Goal: Entertainment & Leisure: Browse casually

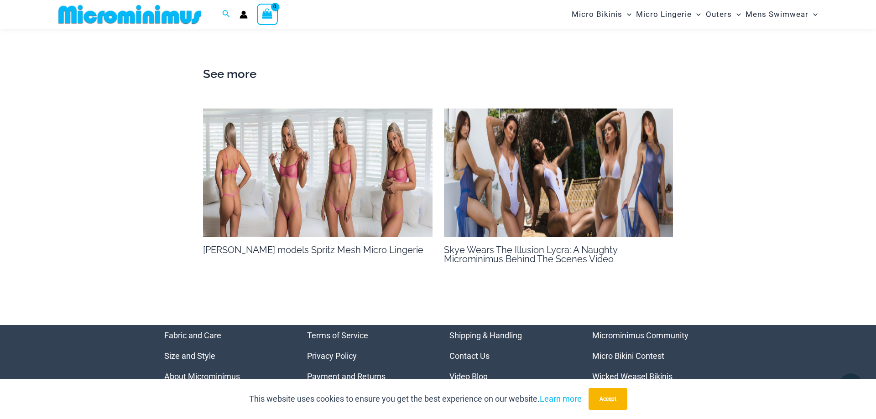
scroll to position [643, 0]
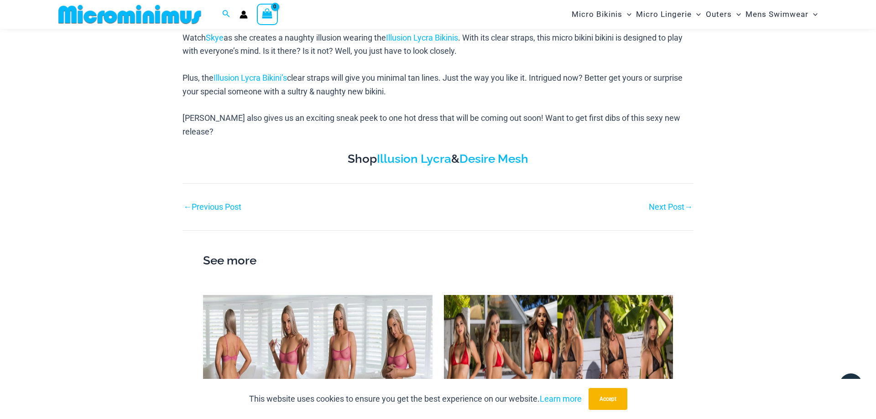
scroll to position [597, 0]
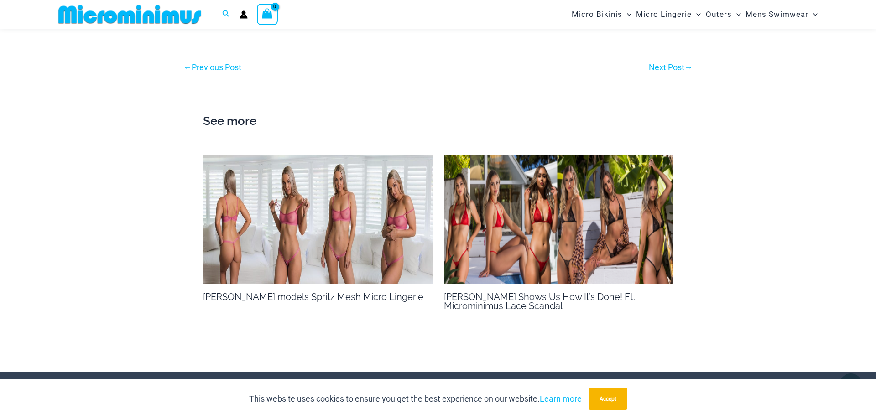
click at [300, 205] on img at bounding box center [317, 220] width 229 height 129
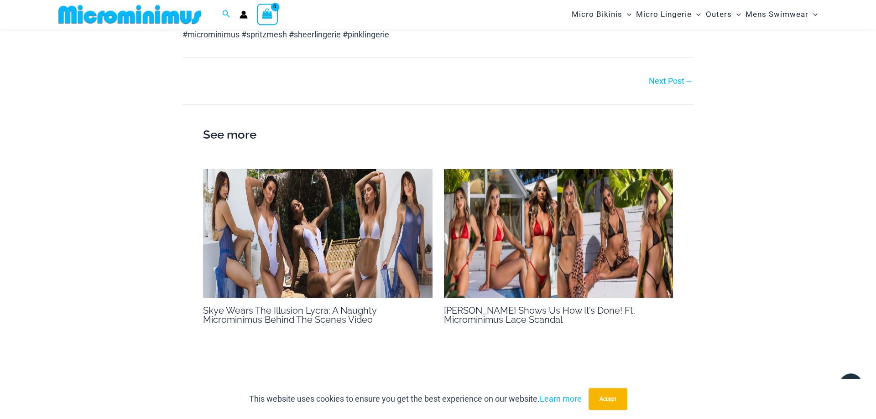
scroll to position [643, 0]
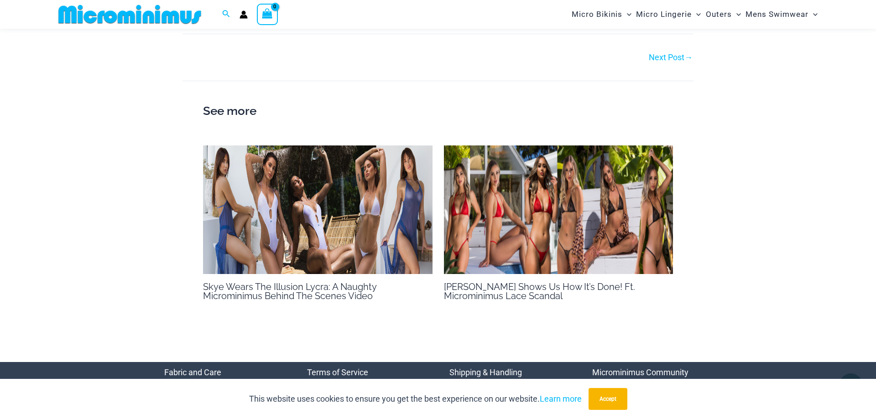
click at [548, 231] on img at bounding box center [558, 210] width 229 height 129
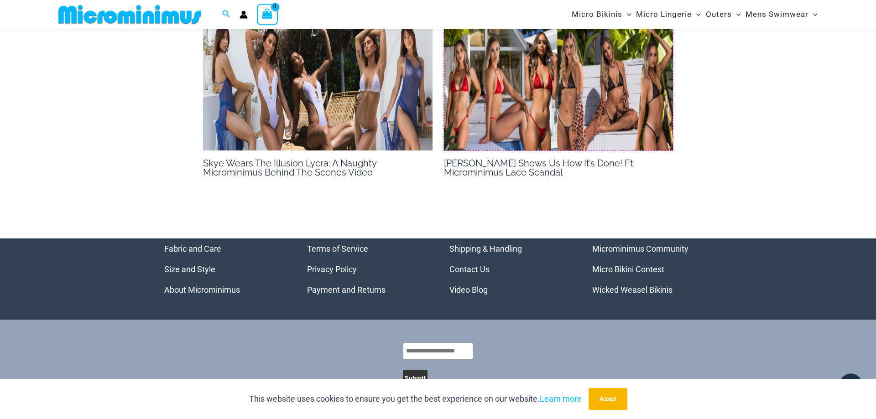
scroll to position [783, 0]
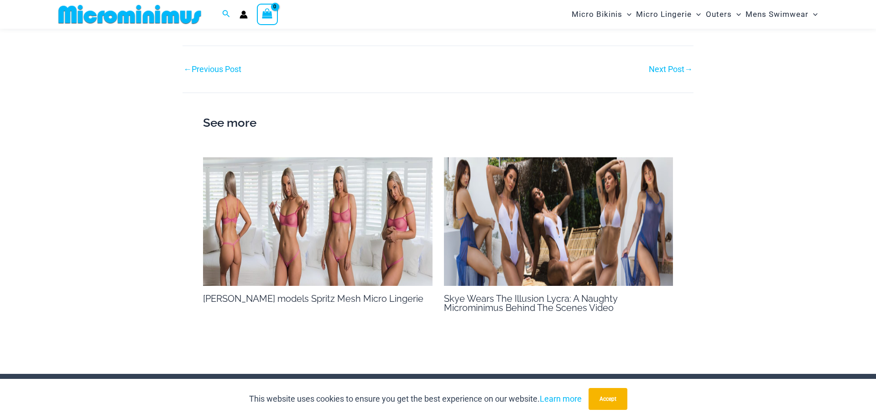
scroll to position [504, 0]
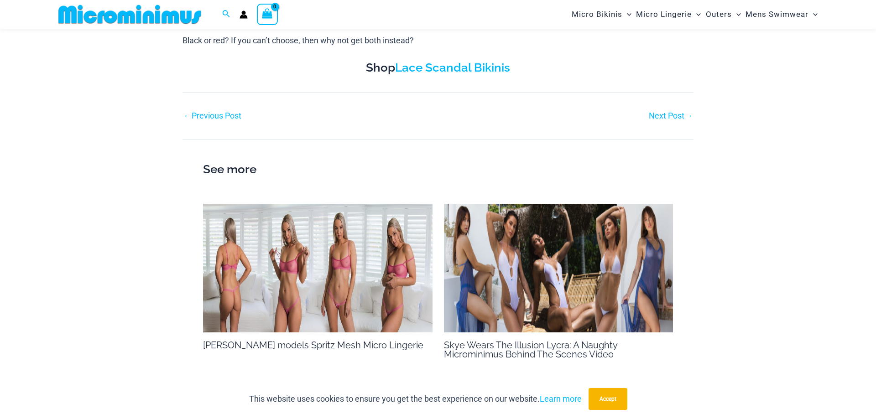
click at [680, 114] on link "Next Post →" at bounding box center [671, 116] width 44 height 8
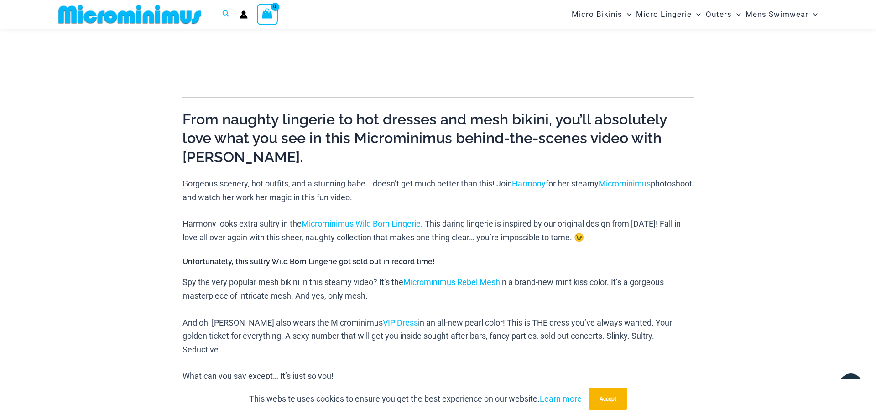
scroll to position [504, 0]
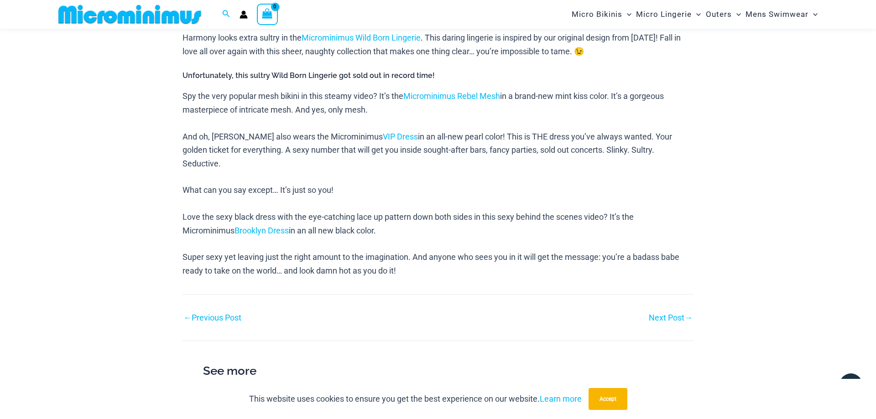
click at [668, 314] on link "Next Post →" at bounding box center [671, 318] width 44 height 8
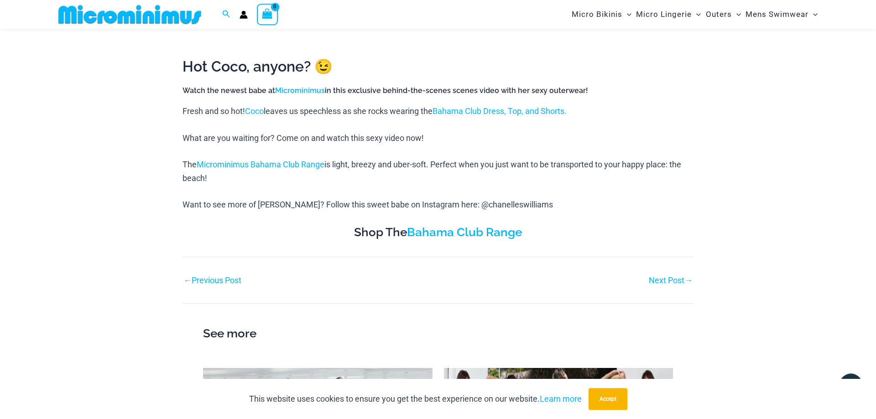
scroll to position [364, 0]
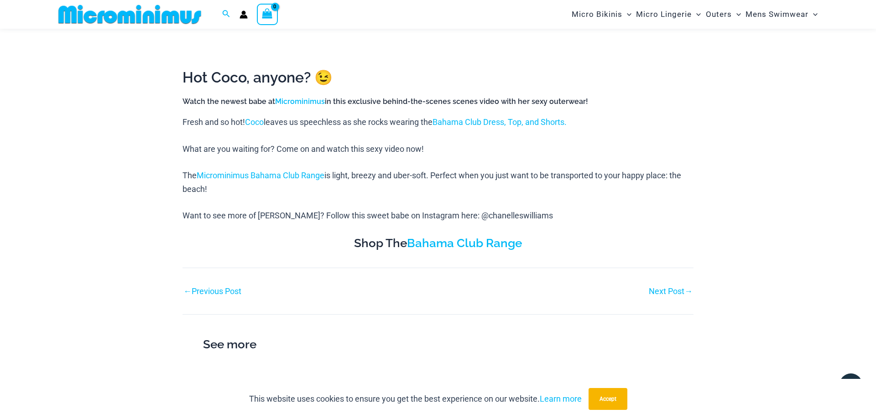
click at [670, 293] on link "Next Post →" at bounding box center [671, 291] width 44 height 8
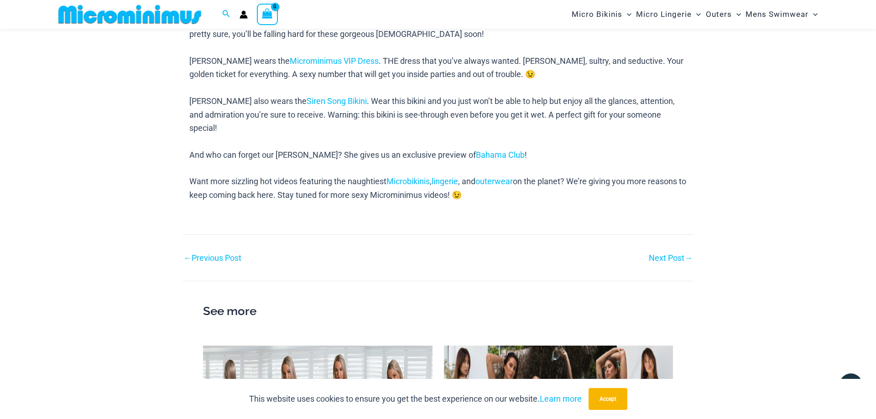
scroll to position [550, 0]
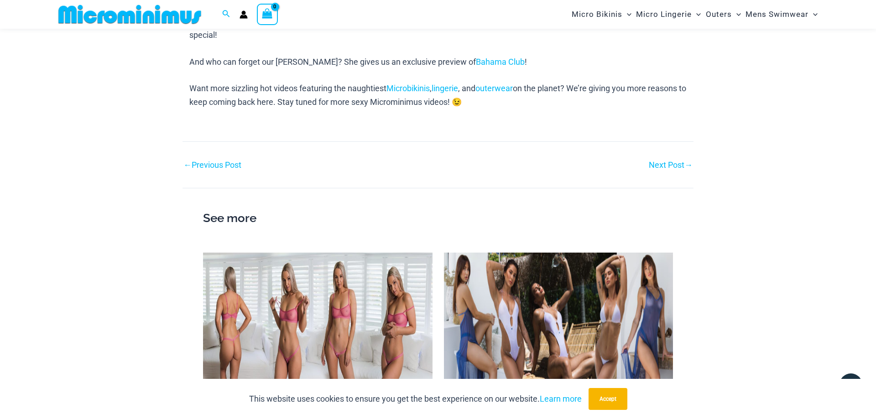
click at [660, 161] on link "Next Post →" at bounding box center [671, 165] width 44 height 8
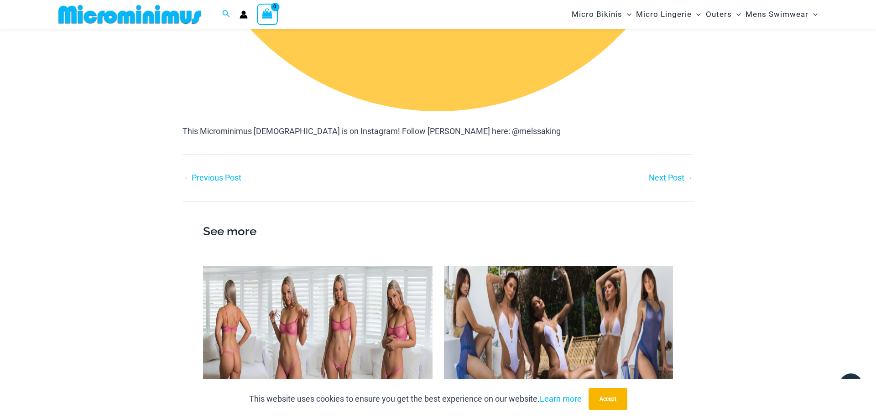
scroll to position [1527, 0]
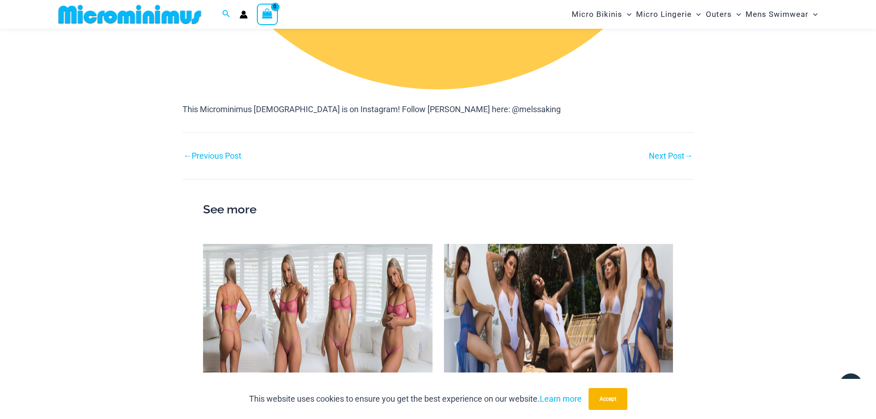
click at [670, 154] on link "Next Post →" at bounding box center [671, 156] width 44 height 8
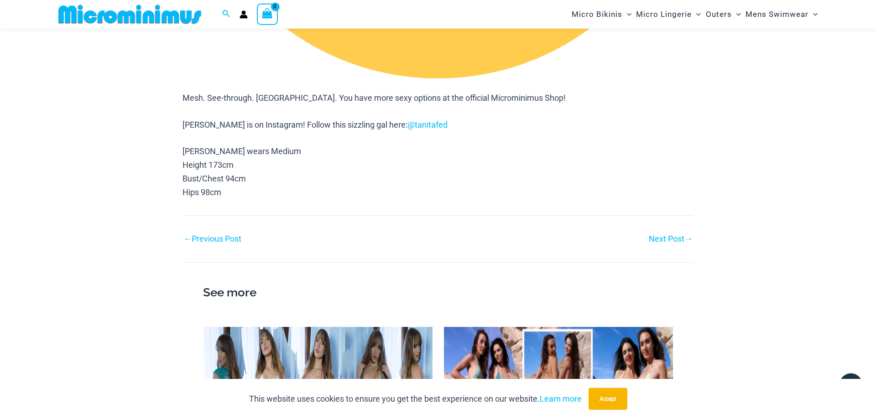
scroll to position [1899, 0]
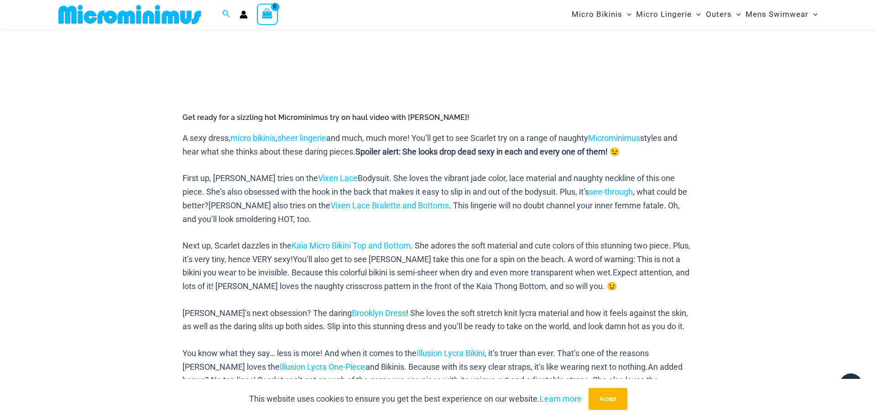
scroll to position [458, 0]
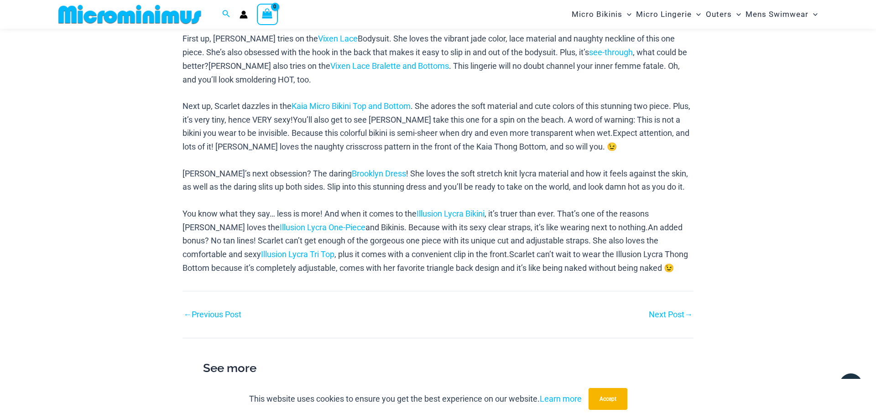
click at [666, 315] on link "Next Post →" at bounding box center [671, 315] width 44 height 8
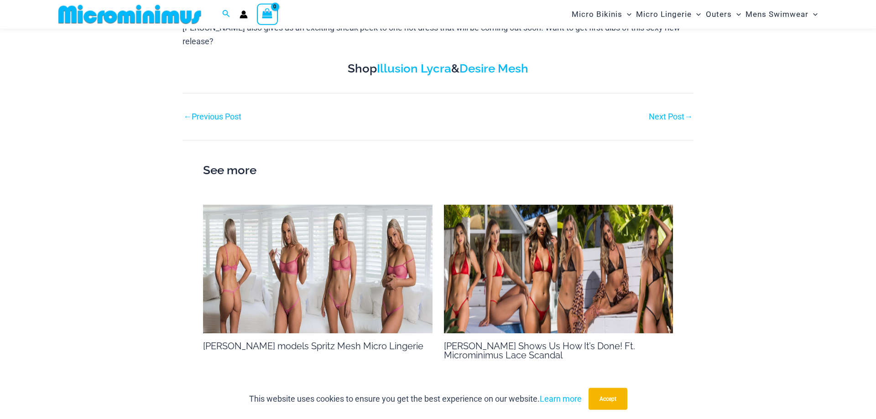
scroll to position [550, 0]
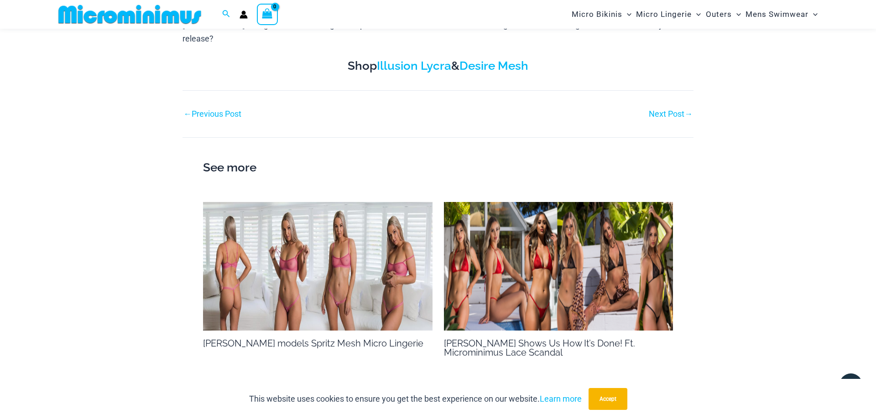
click at [550, 255] on img at bounding box center [558, 266] width 229 height 129
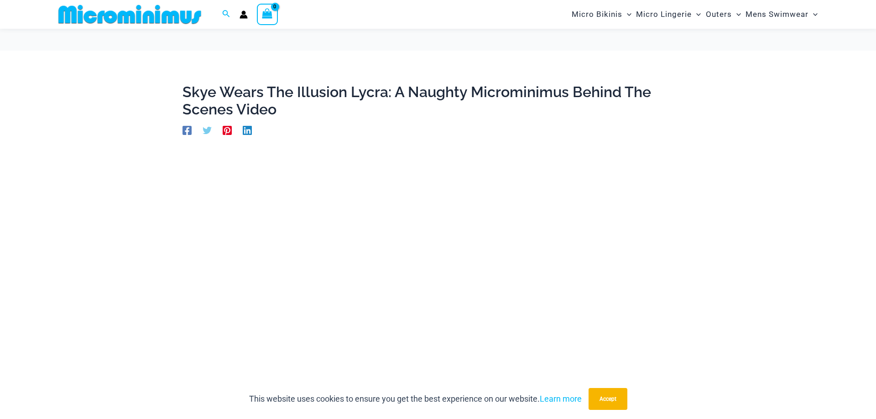
scroll to position [550, 0]
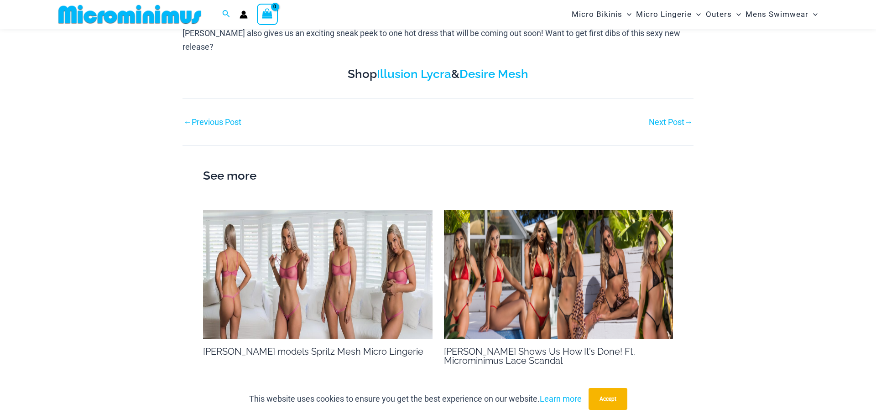
click at [660, 118] on link "Next Post →" at bounding box center [671, 122] width 44 height 8
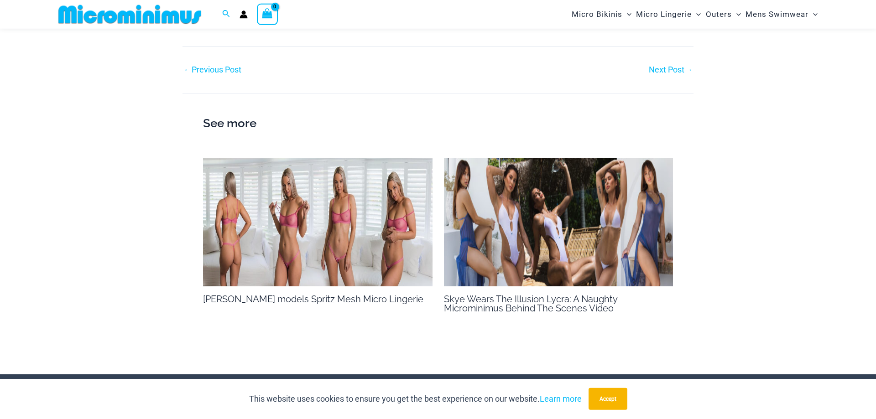
scroll to position [457, 0]
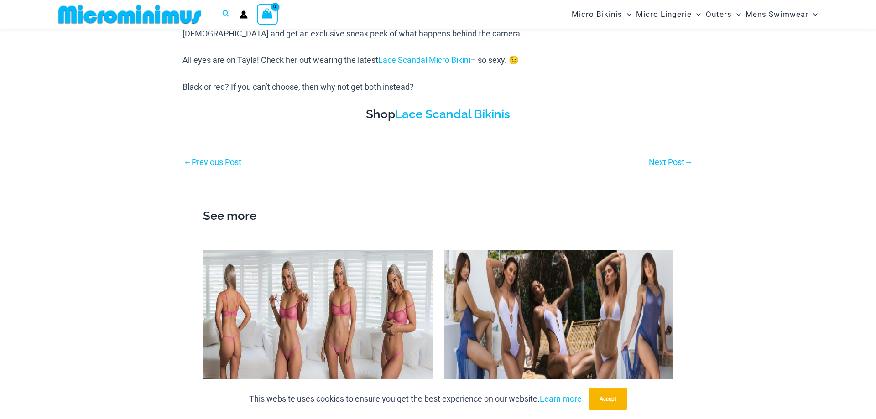
click at [662, 164] on link "Next Post →" at bounding box center [671, 162] width 44 height 8
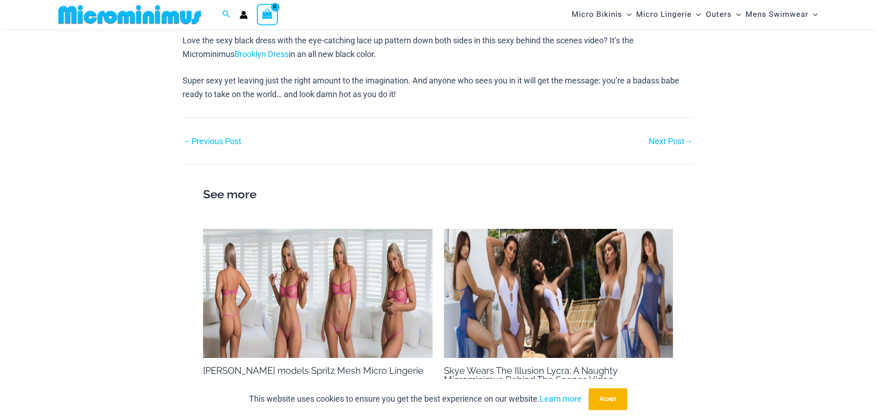
scroll to position [643, 0]
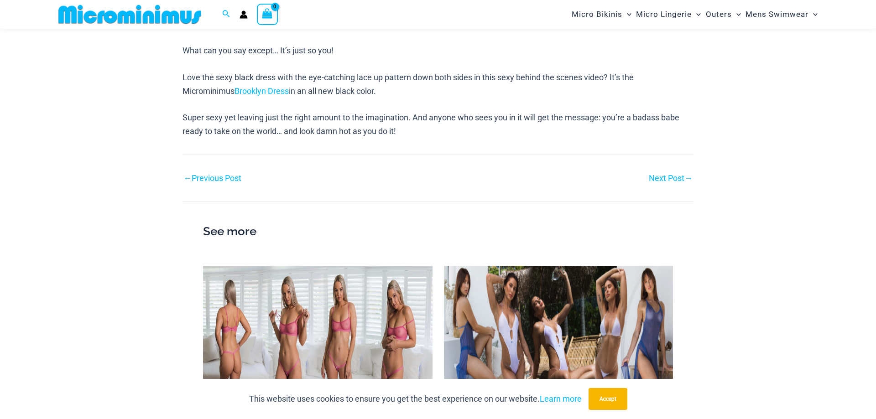
click at [662, 174] on link "Next Post →" at bounding box center [671, 178] width 44 height 8
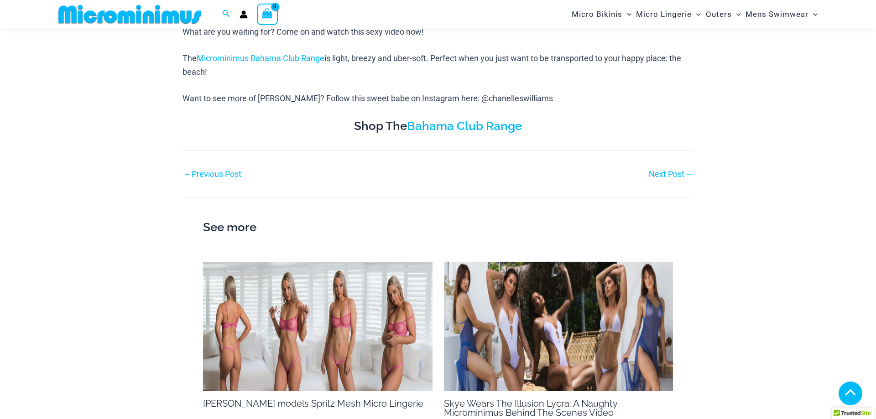
scroll to position [504, 0]
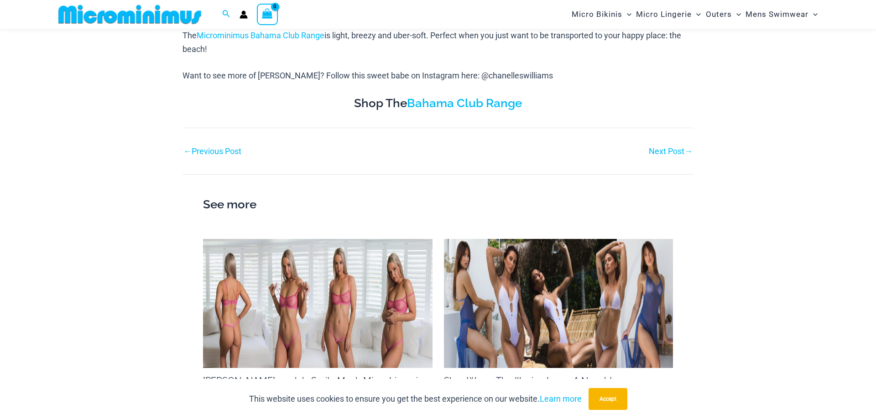
click at [680, 155] on link "Next Post →" at bounding box center [671, 151] width 44 height 8
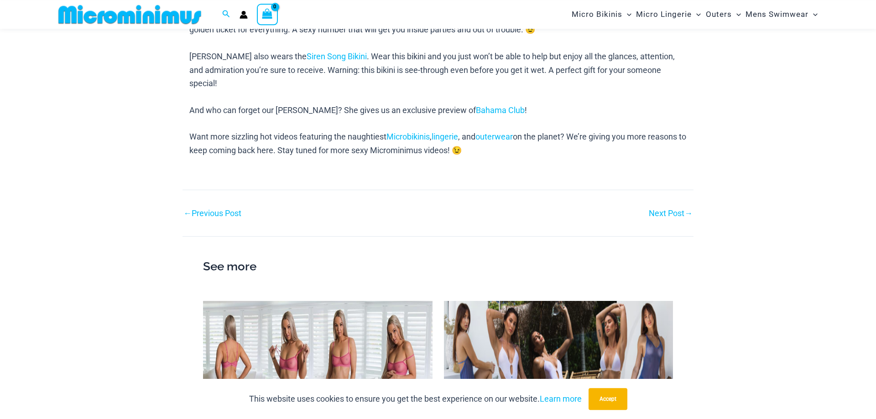
scroll to position [504, 0]
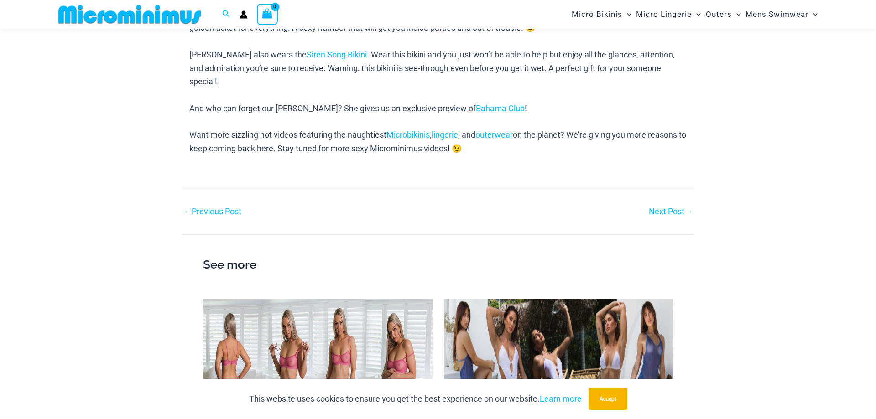
click at [678, 208] on link "Next Post →" at bounding box center [671, 212] width 44 height 8
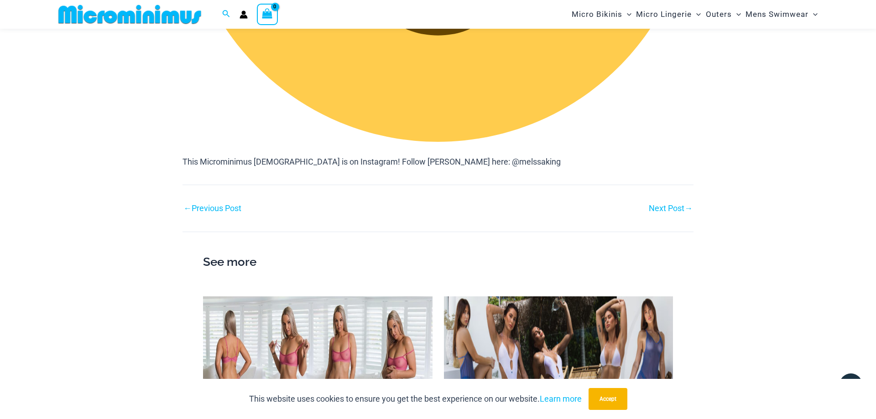
scroll to position [1434, 0]
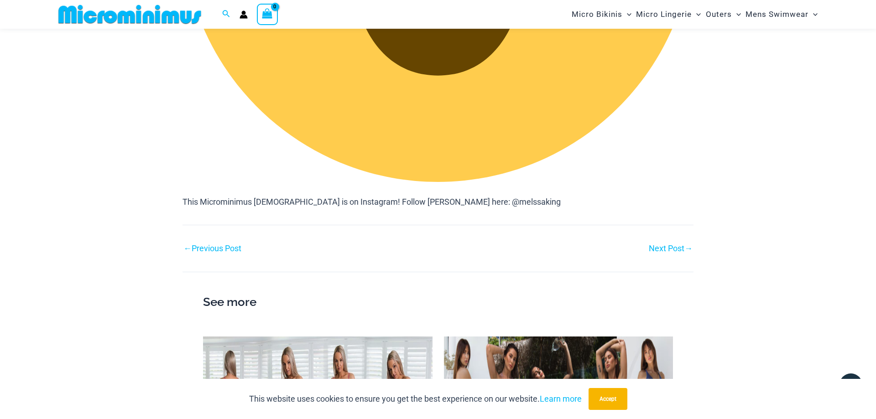
click at [676, 251] on link "Next Post →" at bounding box center [671, 248] width 44 height 8
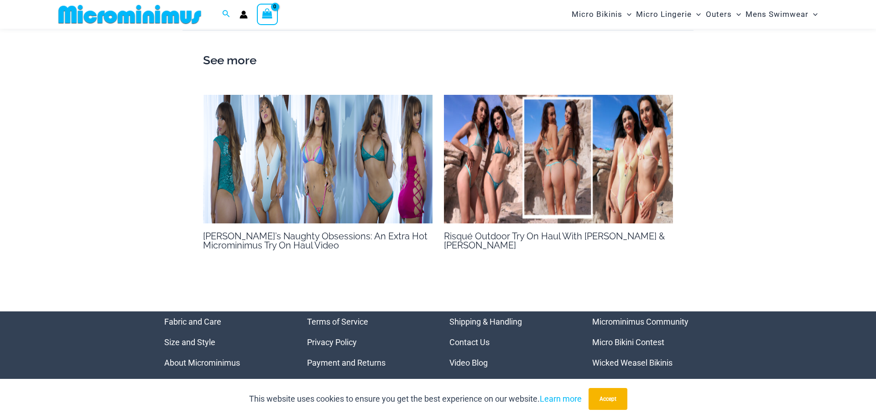
scroll to position [1853, 0]
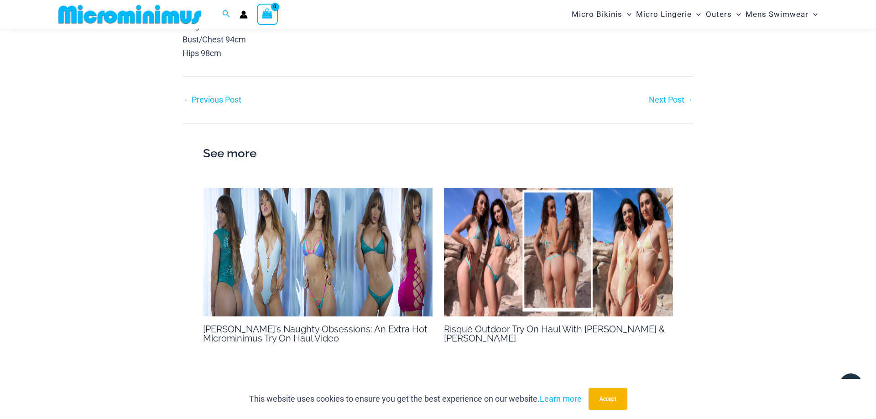
click at [677, 96] on link "Next Post →" at bounding box center [671, 100] width 44 height 8
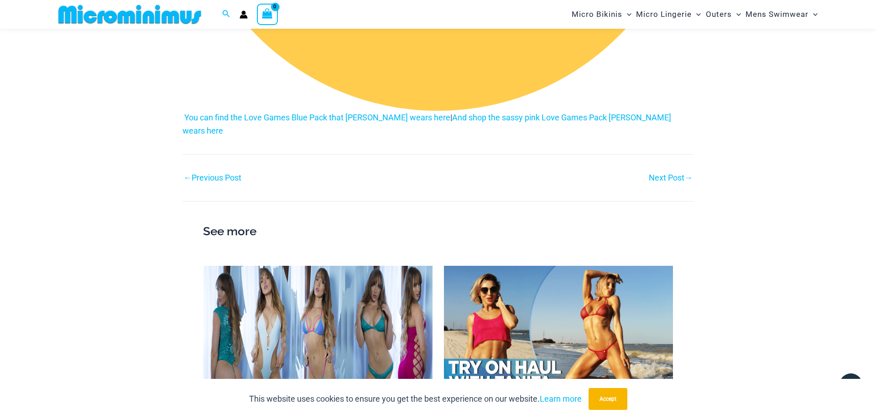
scroll to position [1760, 0]
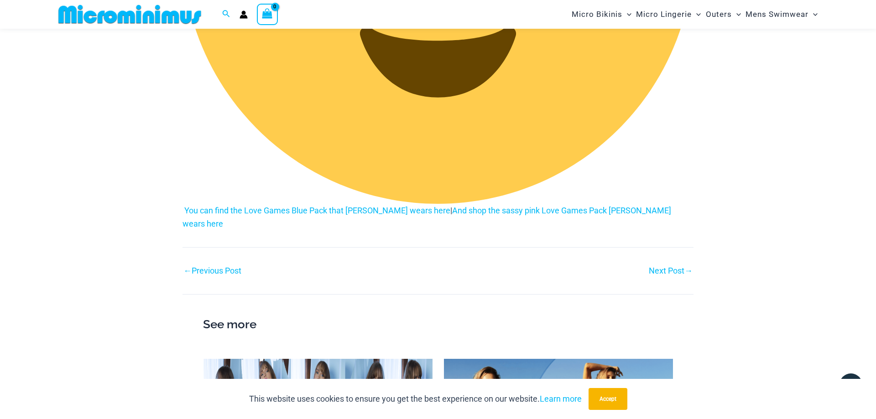
click at [686, 266] on span "→" at bounding box center [688, 271] width 8 height 10
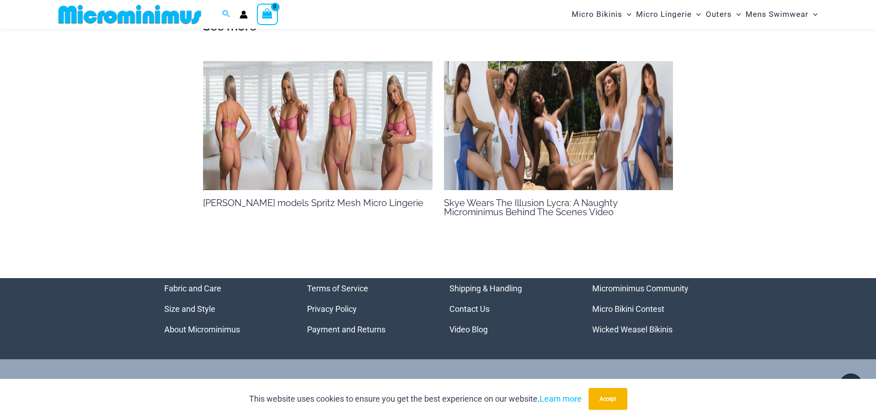
scroll to position [1203, 0]
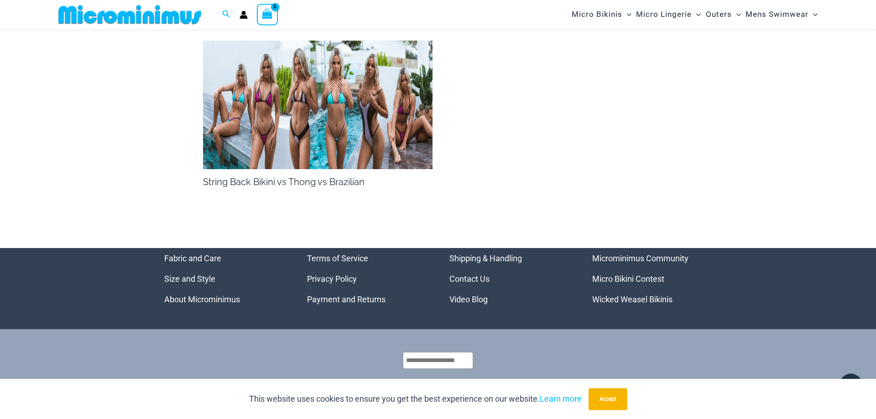
scroll to position [1201, 0]
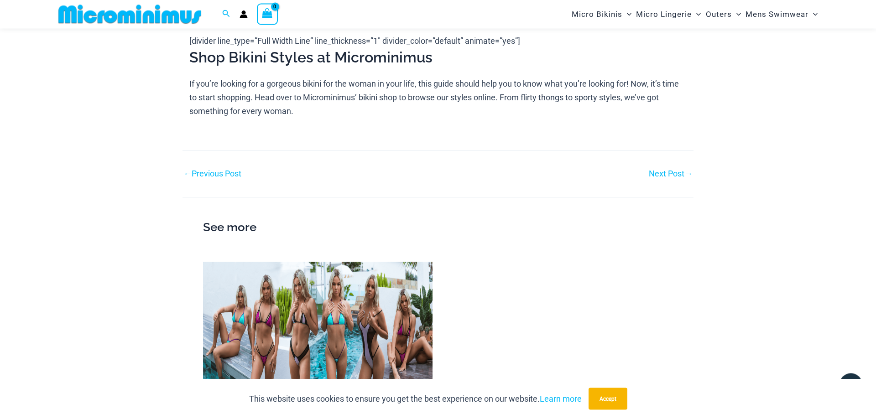
scroll to position [919, 0]
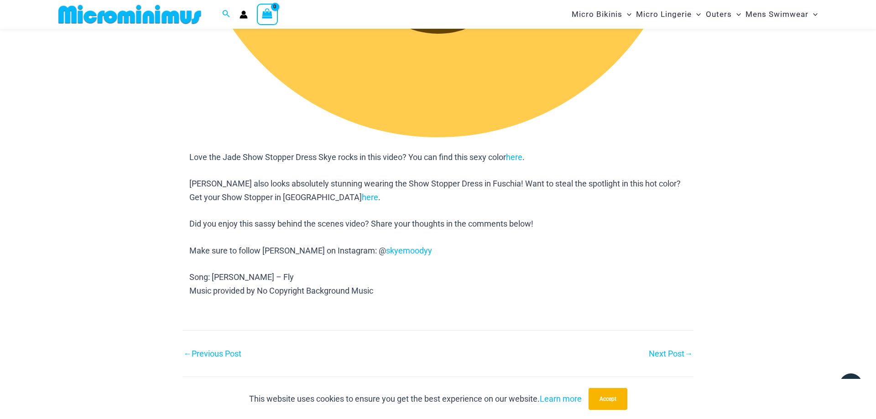
scroll to position [1148, 0]
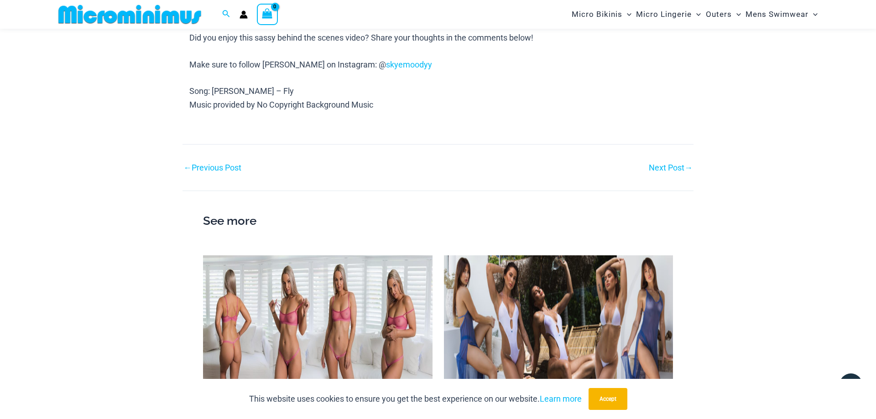
click at [674, 168] on link "Next Post →" at bounding box center [671, 168] width 44 height 8
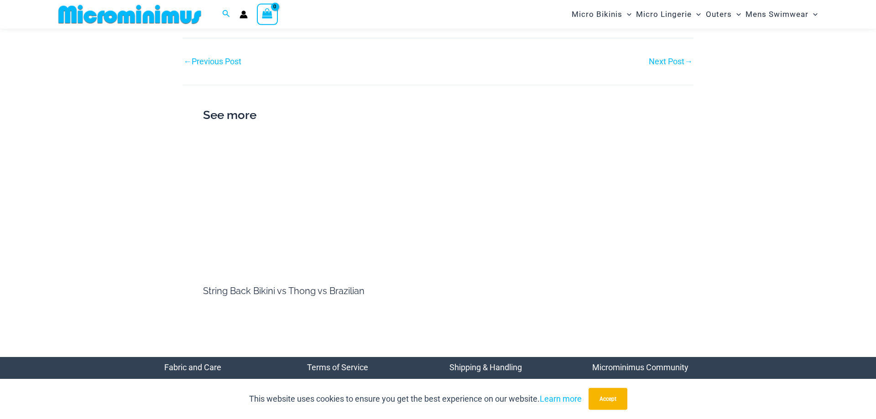
scroll to position [1108, 0]
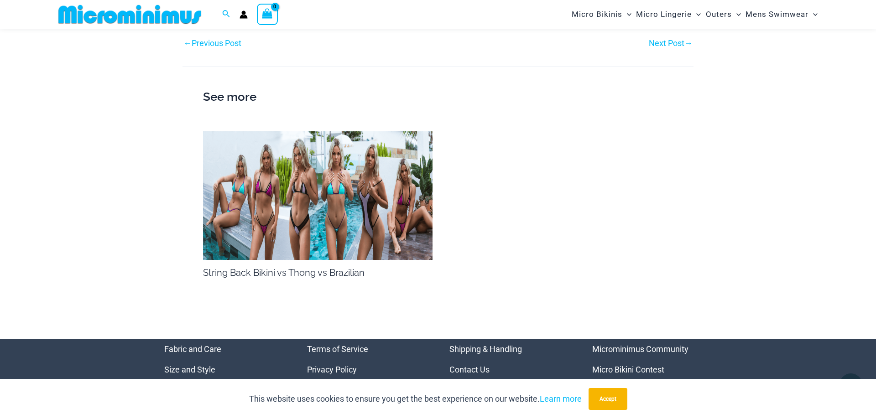
click at [665, 47] on link "Next Post →" at bounding box center [671, 43] width 44 height 8
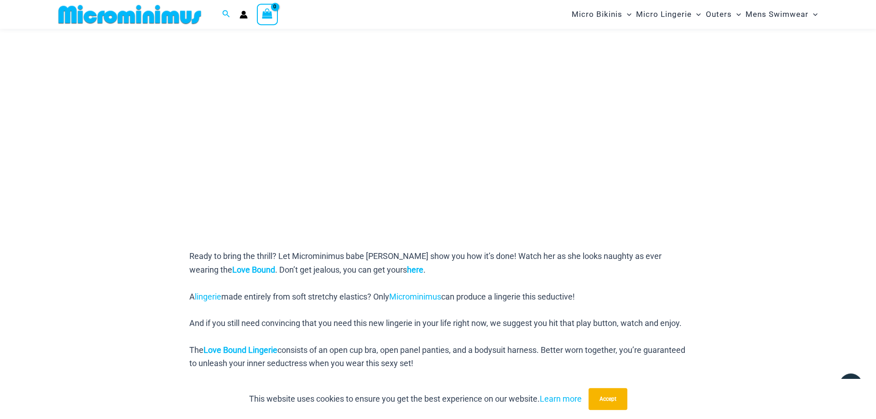
scroll to position [178, 0]
